Goal: Task Accomplishment & Management: Manage account settings

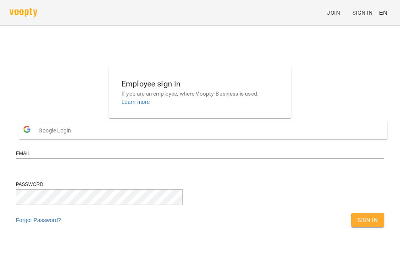
click at [180, 139] on button "Google Login" at bounding box center [203, 130] width 368 height 18
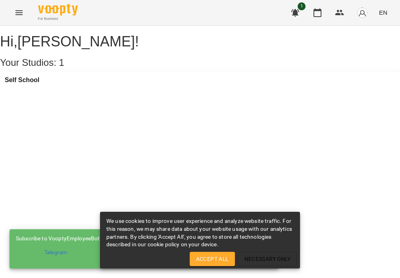
click at [199, 263] on span "Accept All" at bounding box center [212, 259] width 33 height 10
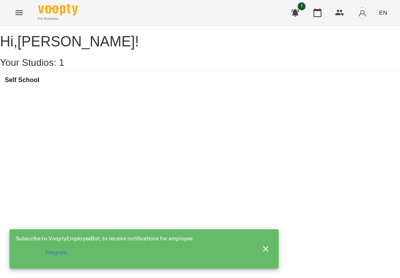
click at [39, 84] on h3 "Self School" at bounding box center [22, 80] width 34 height 7
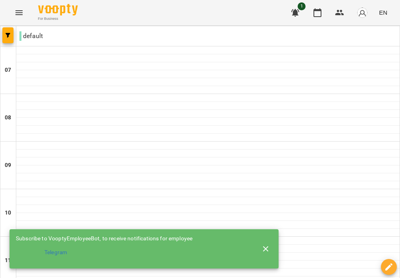
click at [270, 250] on icon "button" at bounding box center [266, 249] width 10 height 10
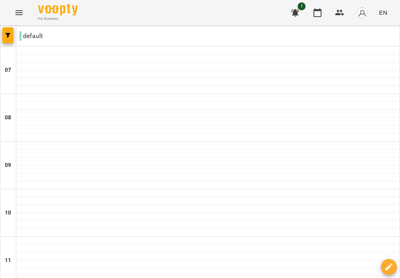
scroll to position [188, 0]
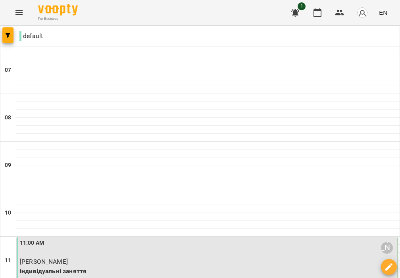
scroll to position [244, 0]
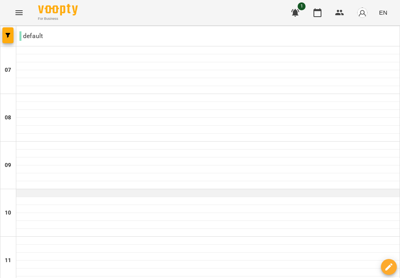
scroll to position [102, 0]
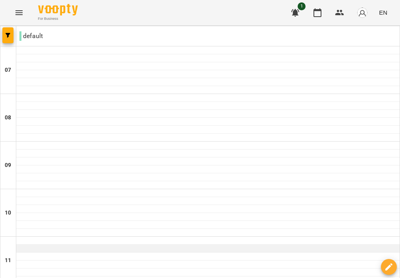
click at [119, 245] on div at bounding box center [207, 249] width 383 height 8
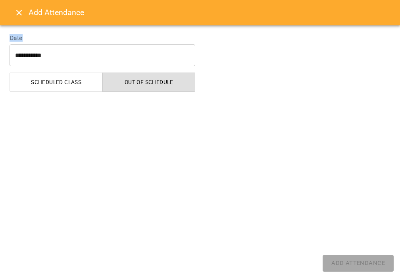
click at [119, 96] on div "**********" at bounding box center [102, 60] width 195 height 73
select select "**********"
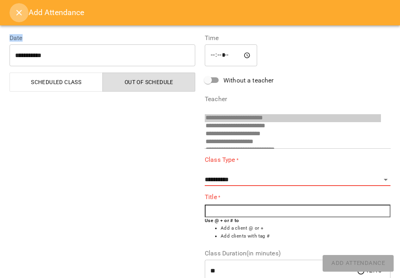
click at [21, 20] on button "Close" at bounding box center [19, 12] width 19 height 19
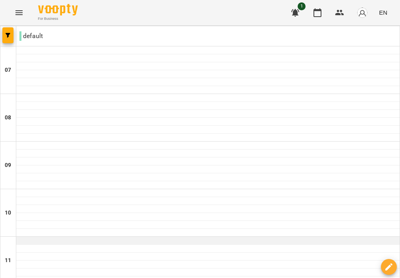
click at [49, 237] on div at bounding box center [207, 241] width 383 height 8
select select "**********"
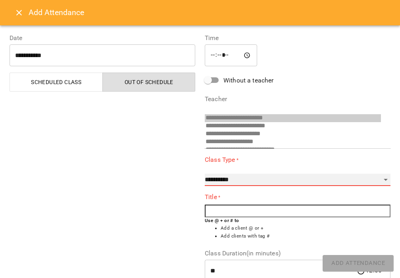
select select "**********"
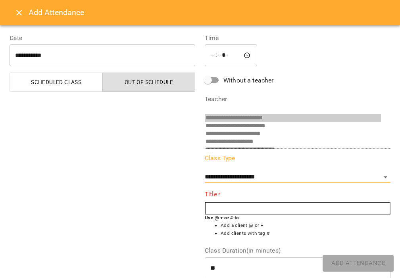
click at [229, 213] on input "text" at bounding box center [298, 208] width 186 height 13
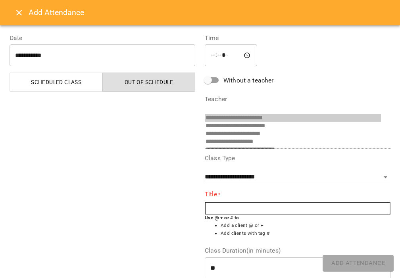
type input "*"
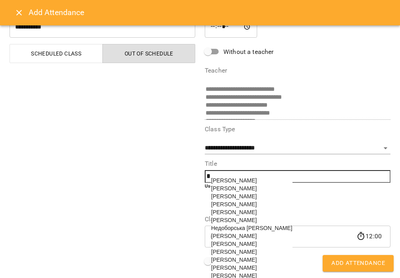
scroll to position [34, 0]
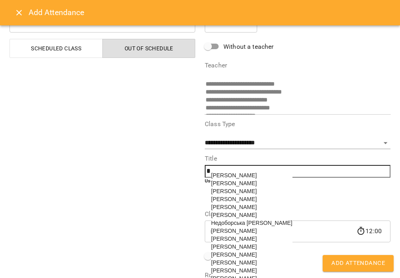
click at [257, 176] on span "Івашко Анастасія Олександрівна" at bounding box center [234, 175] width 46 height 6
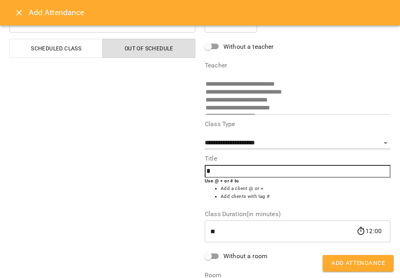
type input "**********"
click at [344, 264] on span "Add Attendance" at bounding box center [358, 263] width 54 height 10
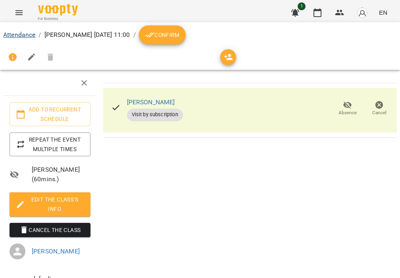
click at [21, 31] on link "Attendance" at bounding box center [19, 35] width 32 height 8
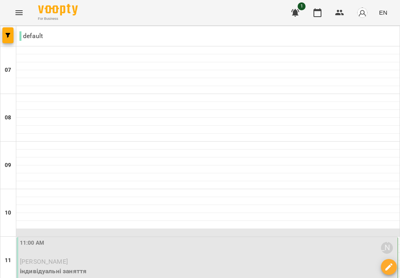
scroll to position [88, 0]
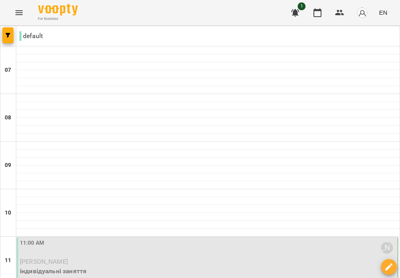
click at [50, 239] on div "11:00 AM Возняк Анастасія Юріївна" at bounding box center [208, 248] width 376 height 18
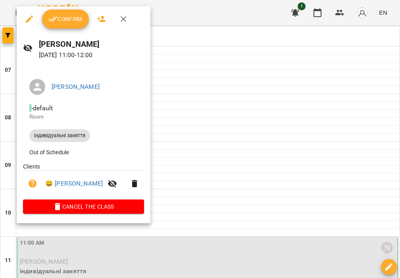
click at [65, 23] on span "Confirm" at bounding box center [65, 19] width 34 height 10
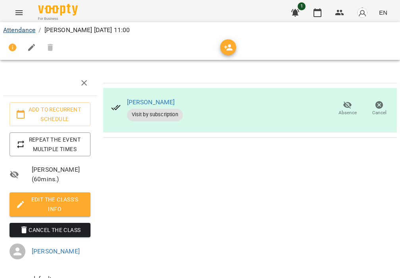
click at [29, 29] on link "Attendance" at bounding box center [19, 30] width 32 height 8
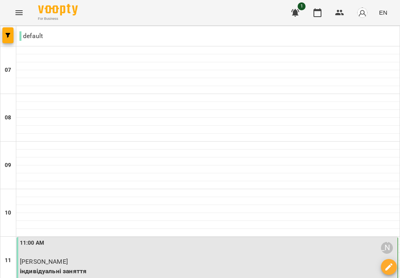
scroll to position [582, 0]
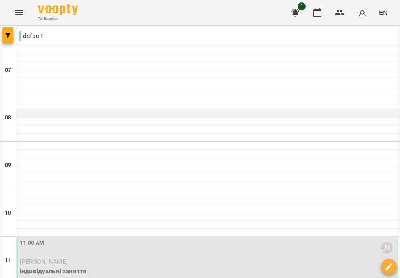
scroll to position [153, 0]
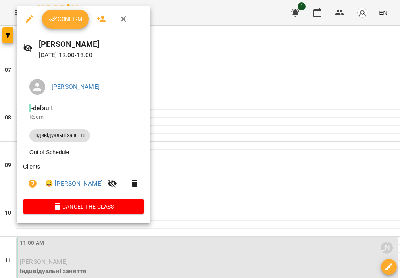
click at [144, 184] on button "button" at bounding box center [134, 183] width 19 height 19
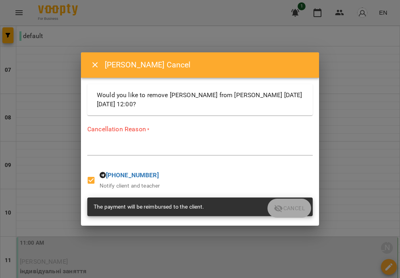
click at [206, 153] on div "*" at bounding box center [199, 149] width 225 height 12
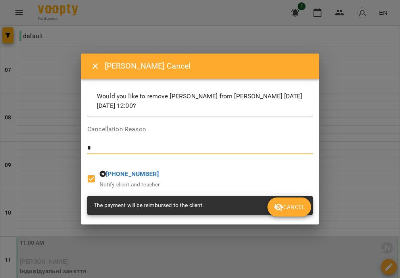
type textarea "*"
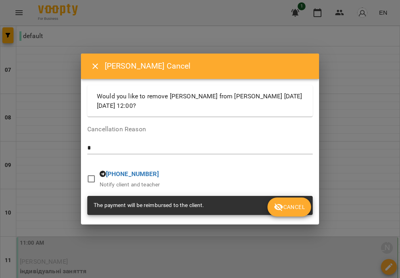
click at [279, 205] on icon "submit" at bounding box center [278, 207] width 9 height 8
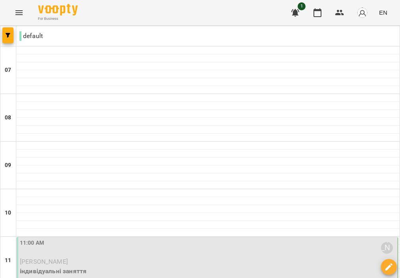
scroll to position [199, 0]
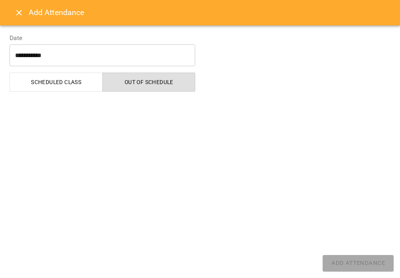
select select "**********"
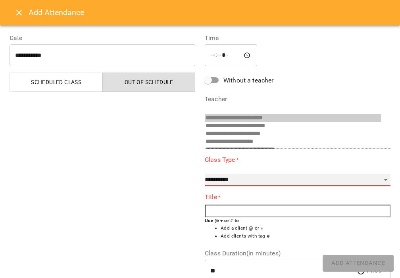
select select "**********"
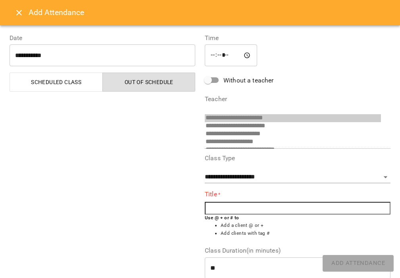
click at [222, 210] on input "text" at bounding box center [298, 208] width 186 height 13
type input "*"
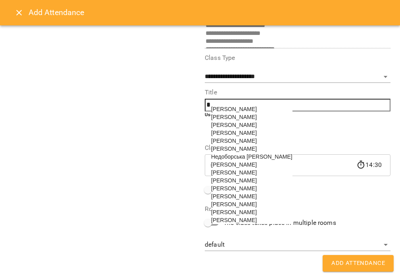
scroll to position [100, 0]
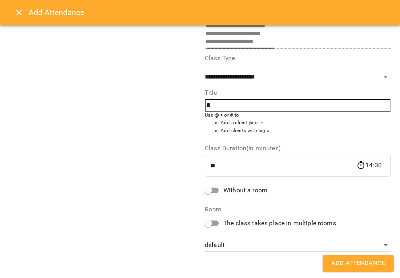
click at [232, 100] on input "*" at bounding box center [298, 105] width 186 height 13
click at [234, 109] on input "*" at bounding box center [298, 105] width 186 height 13
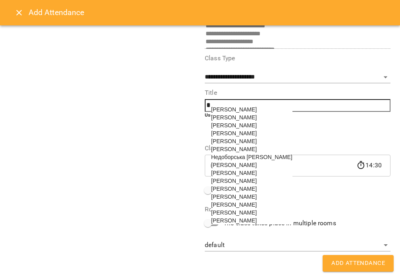
click at [245, 152] on span "Мартинчук Аліна Володимирівна" at bounding box center [234, 149] width 46 height 6
type input "**********"
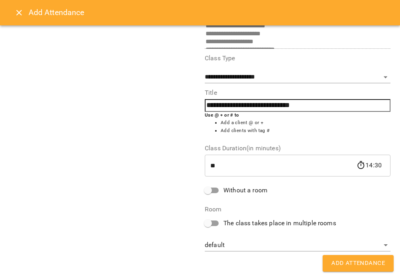
click at [344, 269] on button "Add Attendance" at bounding box center [357, 263] width 71 height 17
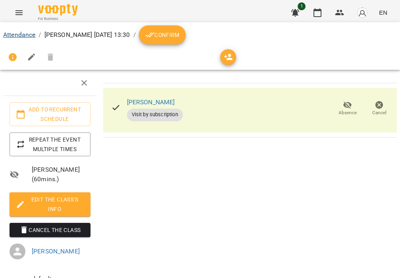
click at [31, 35] on link "Attendance" at bounding box center [19, 35] width 32 height 8
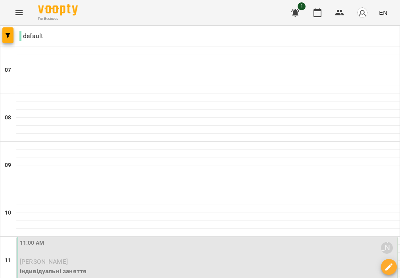
scroll to position [270, 0]
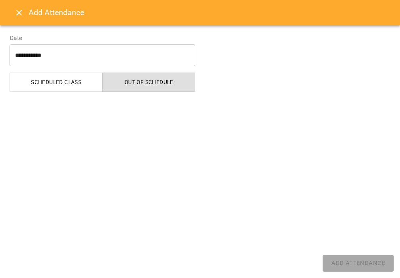
select select "**********"
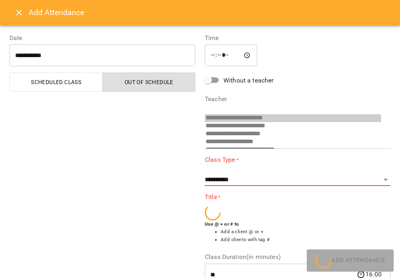
scroll to position [73, 0]
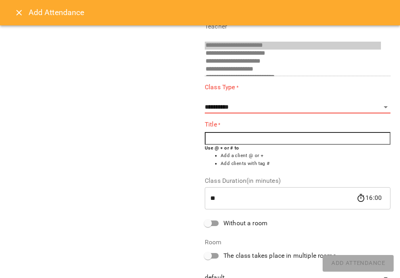
click at [231, 97] on div "**********" at bounding box center [298, 97] width 186 height 31
select select "**********"
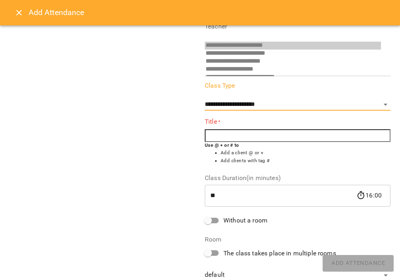
click at [220, 137] on input "text" at bounding box center [298, 135] width 186 height 13
type input "*"
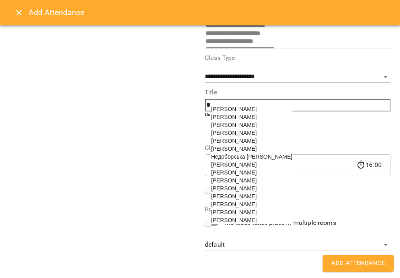
scroll to position [100, 0]
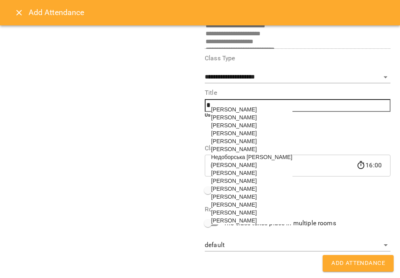
click at [240, 160] on span "Недоборська Іванна" at bounding box center [251, 157] width 81 height 6
type input "**********"
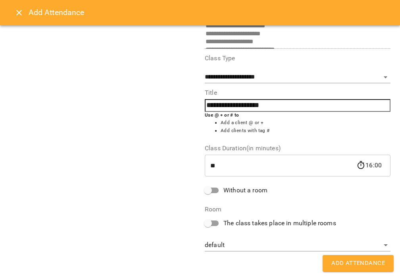
click at [366, 262] on span "Add Attendance" at bounding box center [358, 263] width 54 height 10
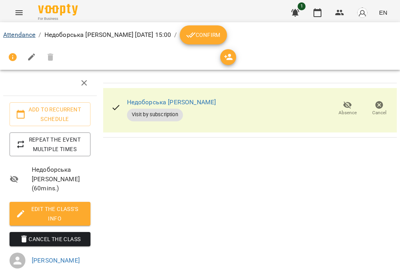
click at [22, 36] on link "Attendance" at bounding box center [19, 35] width 32 height 8
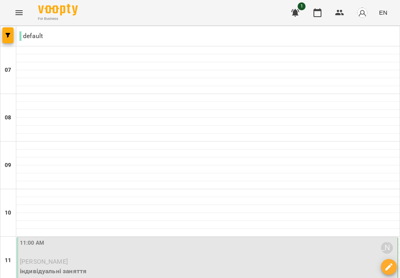
scroll to position [182, 0]
click at [77, 239] on div "11:00 AM Возняк Анастасія Юріївна" at bounding box center [208, 248] width 376 height 18
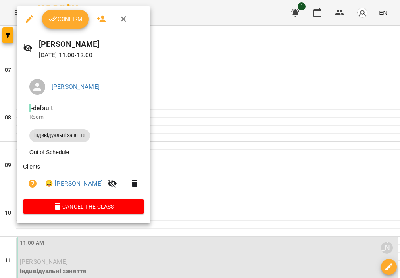
click at [137, 186] on icon "button" at bounding box center [135, 183] width 6 height 7
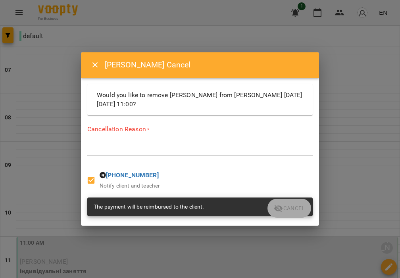
click at [193, 152] on textarea at bounding box center [199, 149] width 225 height 7
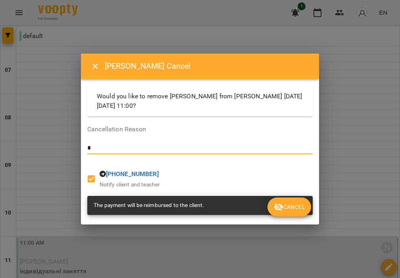
type textarea "*"
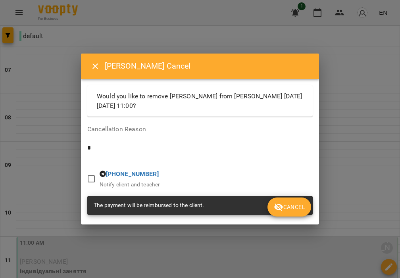
click at [295, 204] on span "Cancel" at bounding box center [289, 207] width 31 height 10
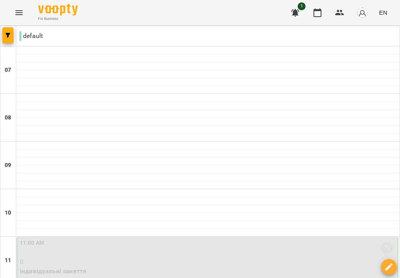
scroll to position [286, 0]
